Goal: Download file/media

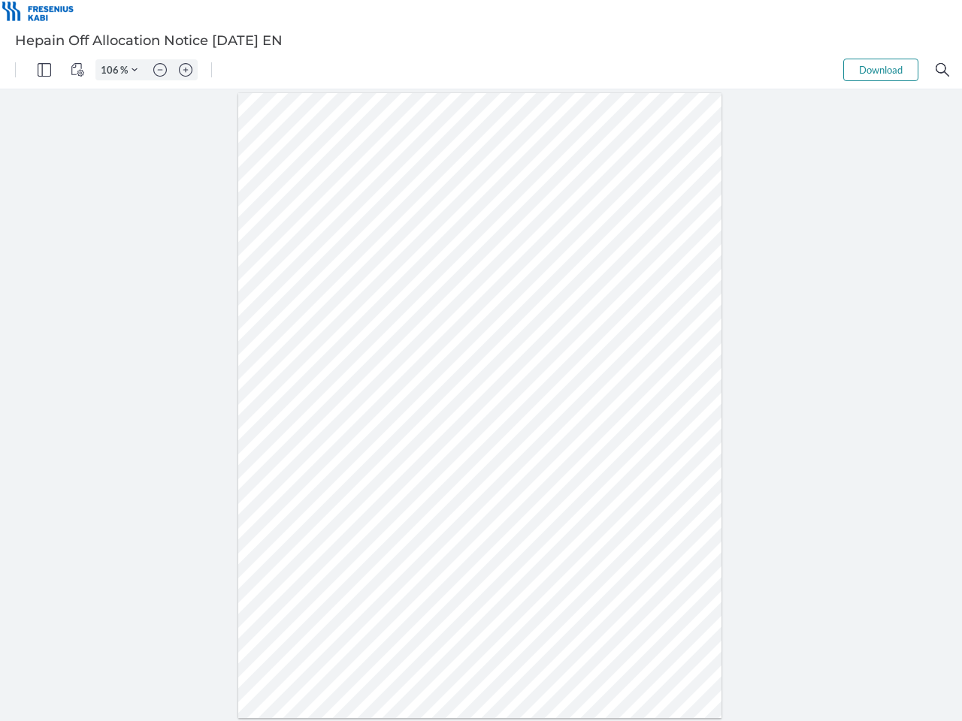
click at [44, 70] on img "Panel" at bounding box center [45, 70] width 14 height 14
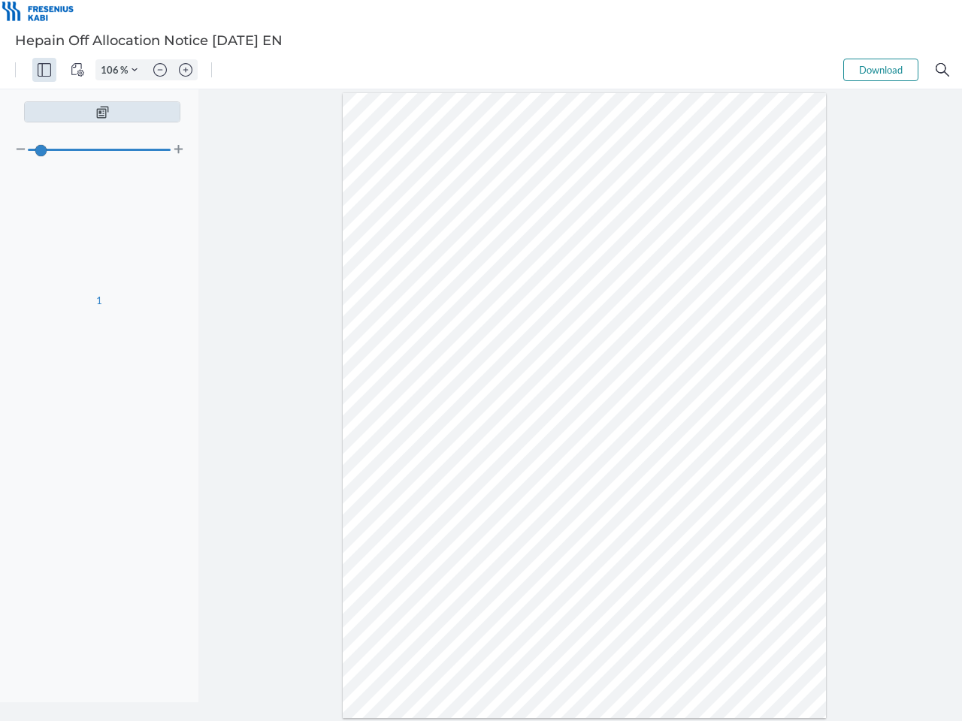
click at [77, 70] on img "View Controls" at bounding box center [78, 70] width 14 height 14
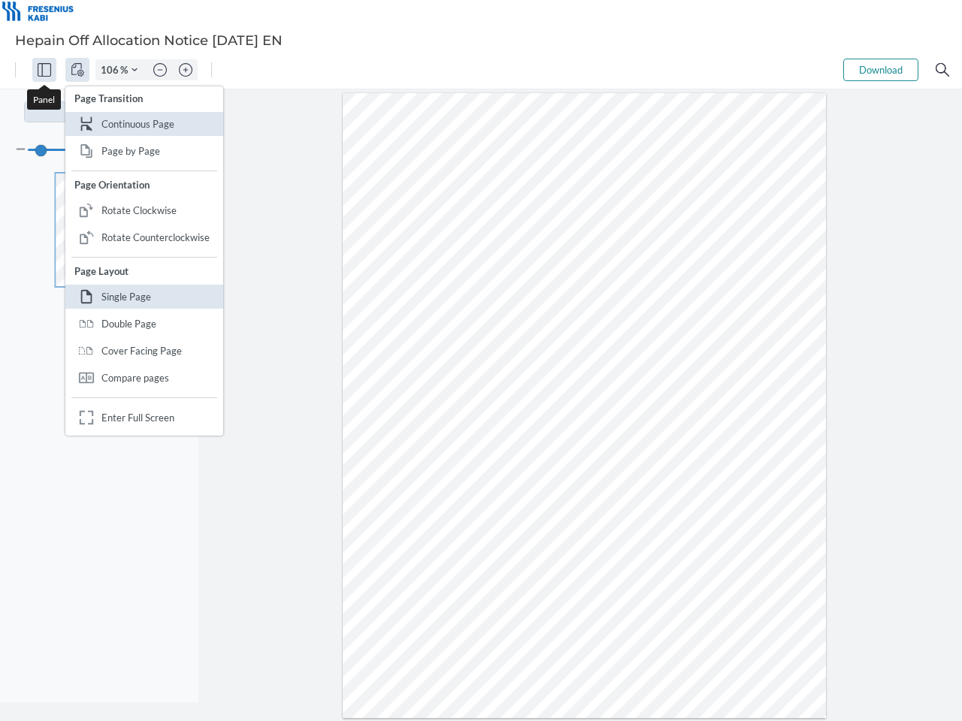
click at [112, 70] on input "106" at bounding box center [108, 70] width 24 height 14
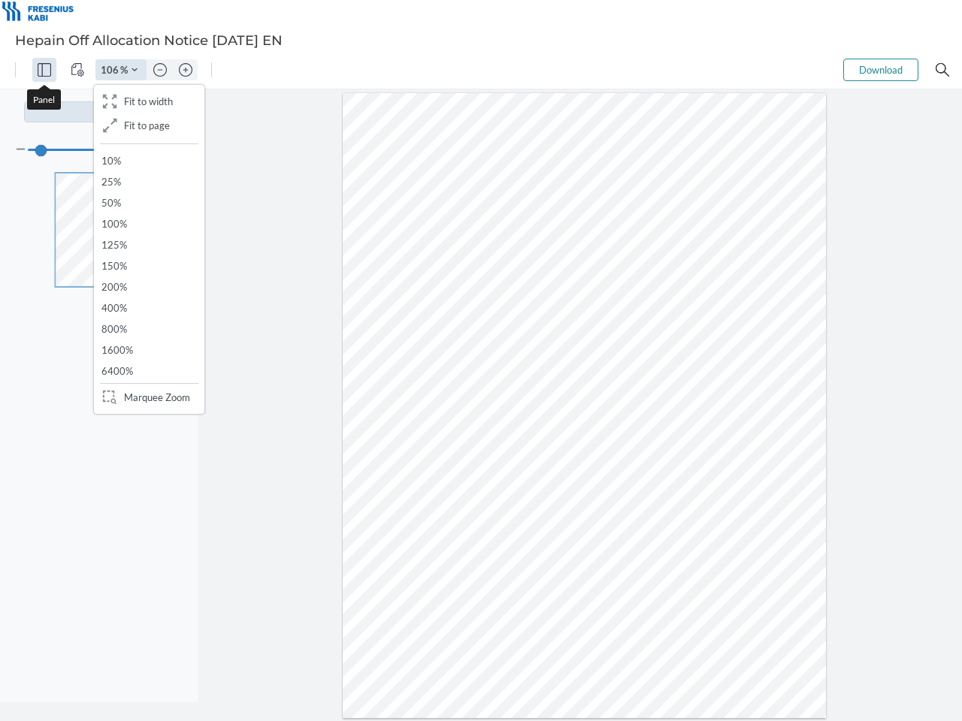
click at [135, 70] on img "Zoom Controls" at bounding box center [134, 70] width 6 height 6
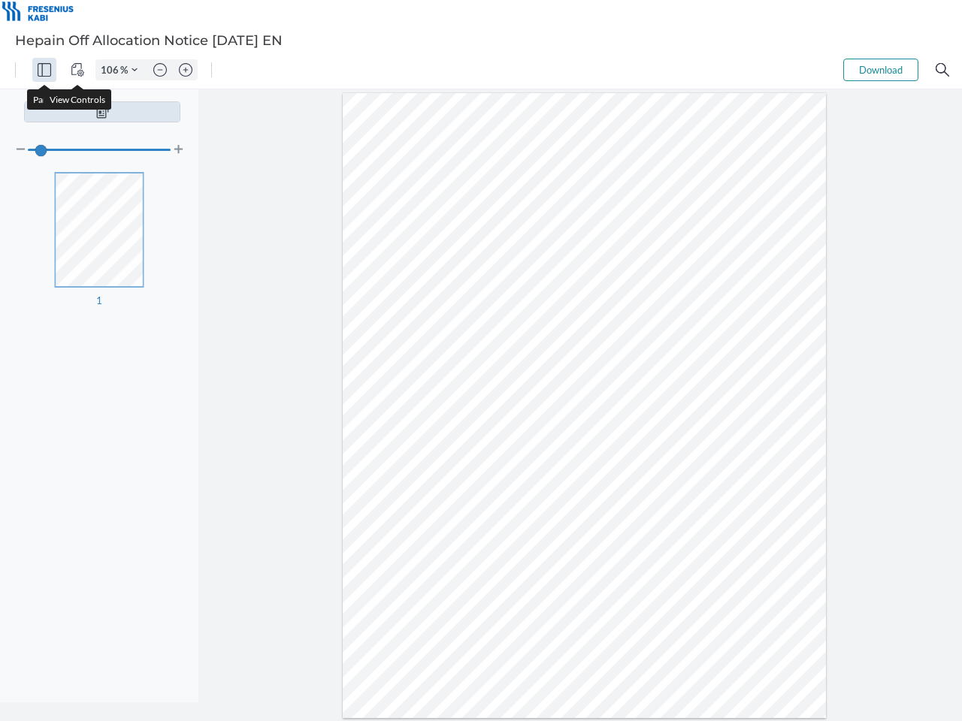
click at [160, 70] on img "Zoom out" at bounding box center [160, 70] width 14 height 14
click at [186, 70] on img "Zoom in" at bounding box center [186, 70] width 14 height 14
type input "106"
click at [881, 70] on button "Download" at bounding box center [880, 70] width 75 height 23
click at [942, 70] on img "Search" at bounding box center [943, 70] width 14 height 14
